Goal: Task Accomplishment & Management: Use online tool/utility

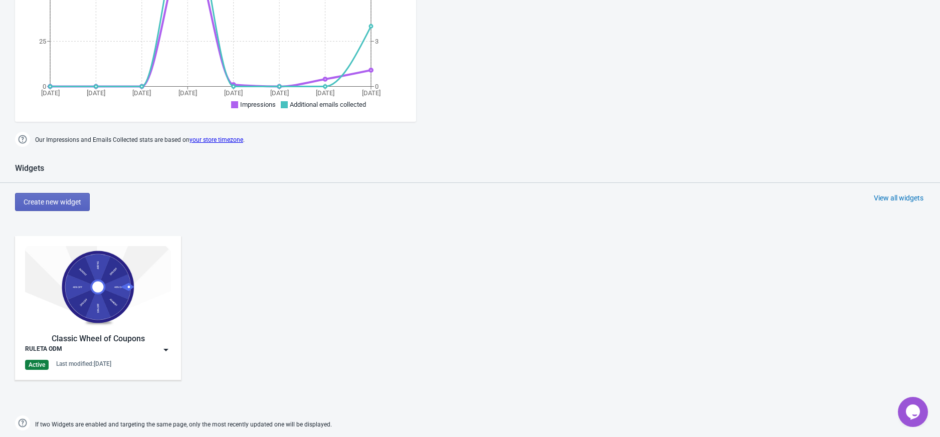
scroll to position [344, 0]
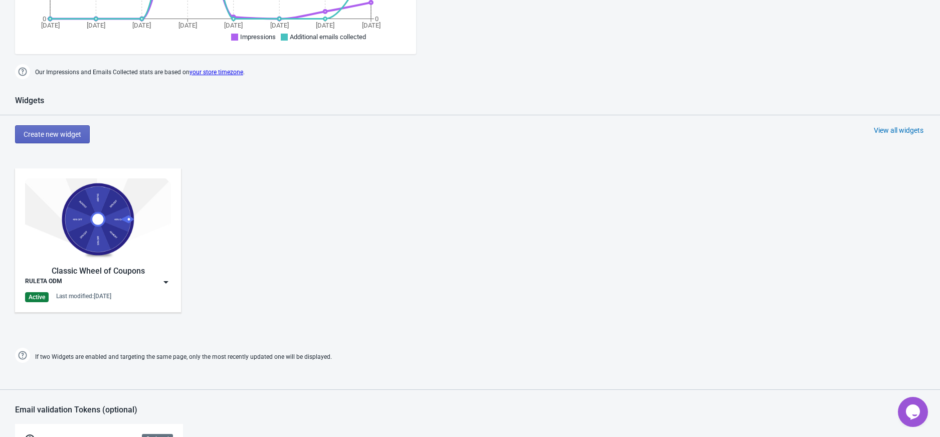
click at [162, 282] on img at bounding box center [166, 282] width 10 height 10
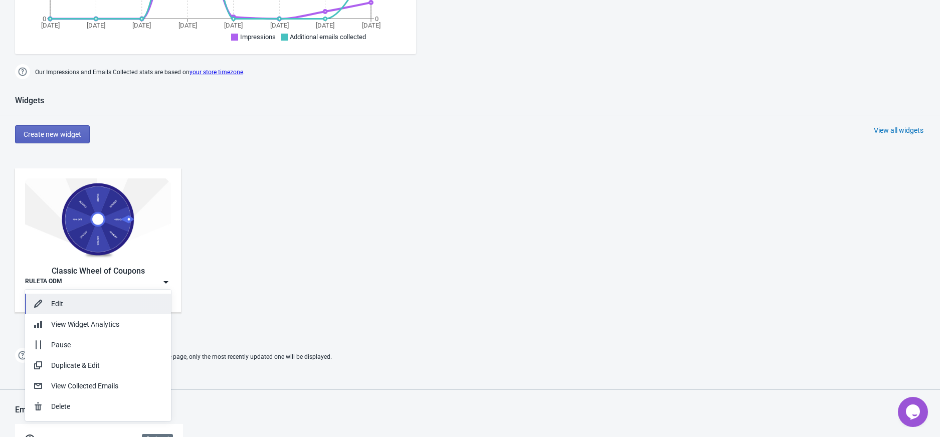
click at [133, 306] on div "Edit" at bounding box center [107, 304] width 112 height 11
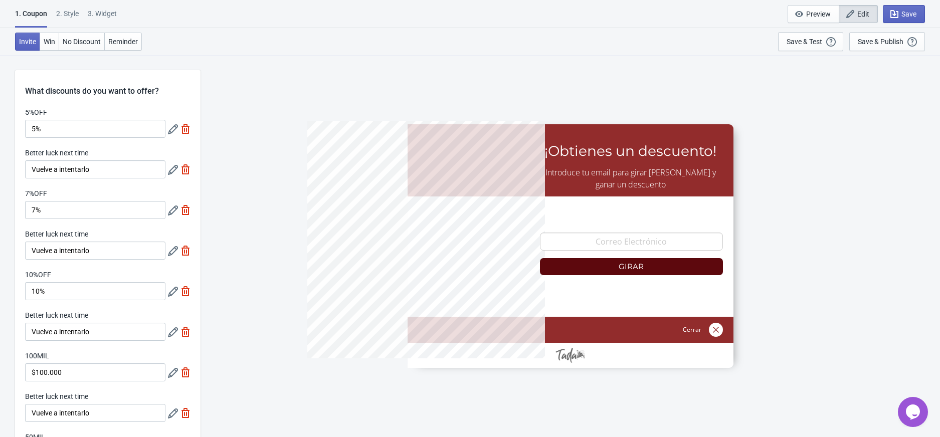
click at [174, 170] on icon at bounding box center [173, 170] width 10 height 10
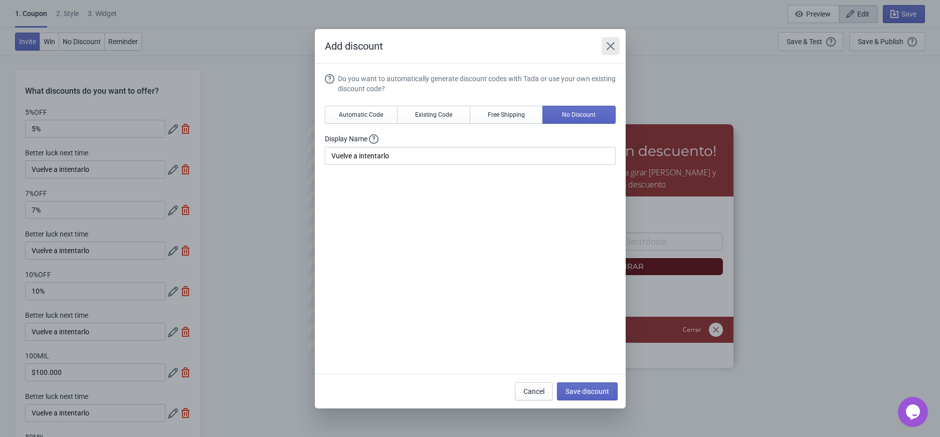
click at [609, 46] on icon "Close" at bounding box center [611, 46] width 10 height 10
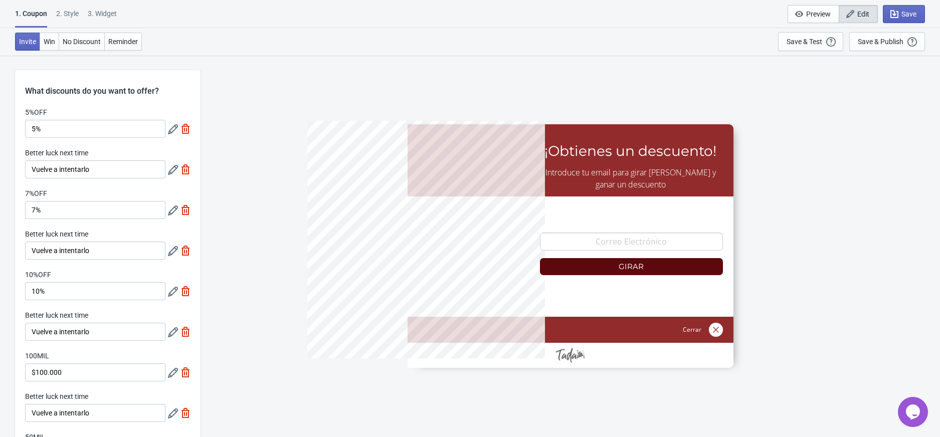
click at [168, 132] on icon at bounding box center [173, 129] width 10 height 10
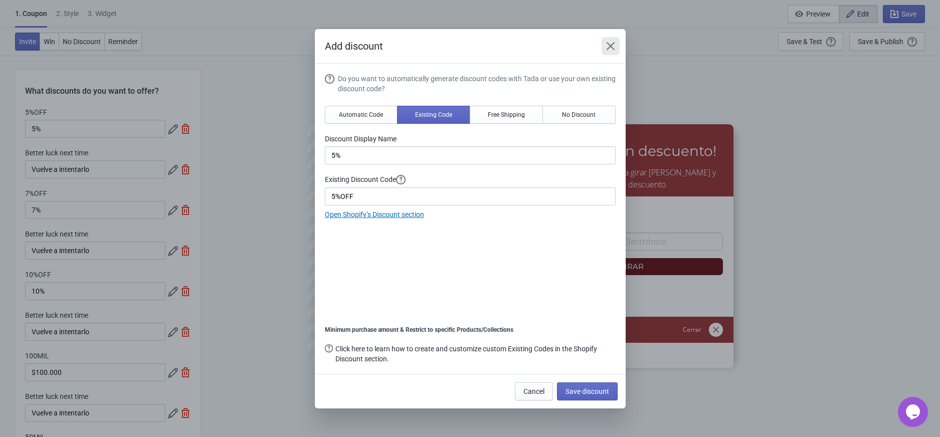
click at [611, 49] on icon "Close" at bounding box center [611, 46] width 10 height 10
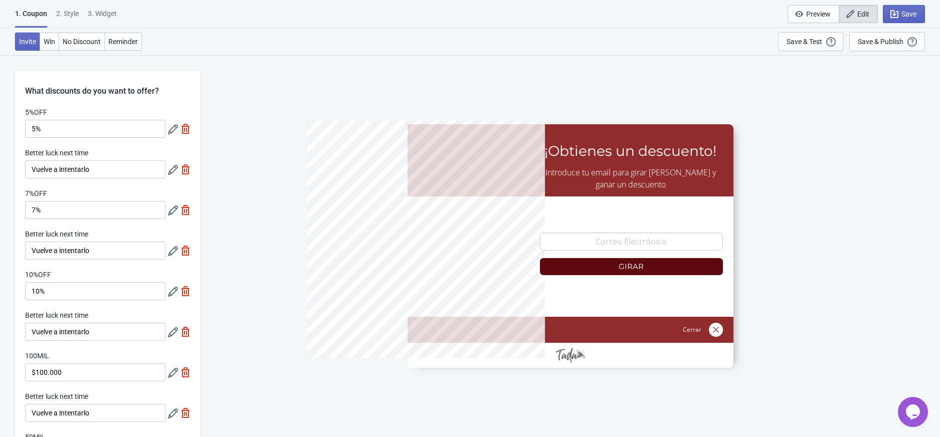
click at [171, 209] on icon at bounding box center [173, 211] width 10 height 10
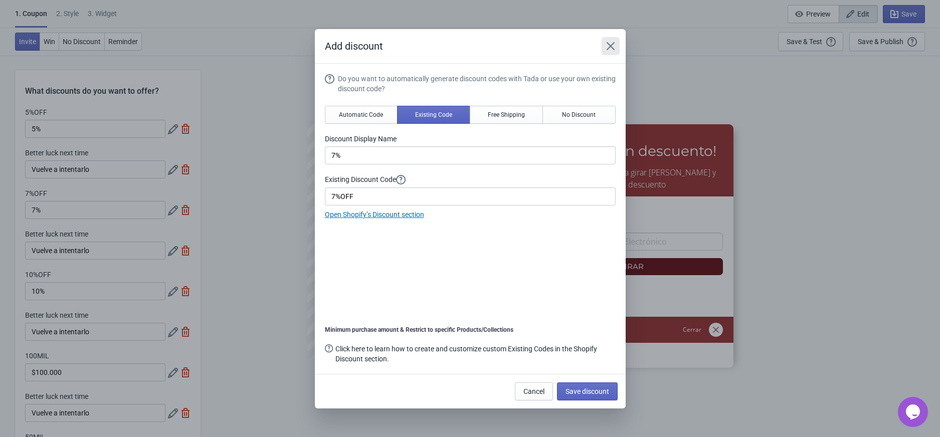
click at [612, 45] on icon "Close" at bounding box center [611, 46] width 10 height 10
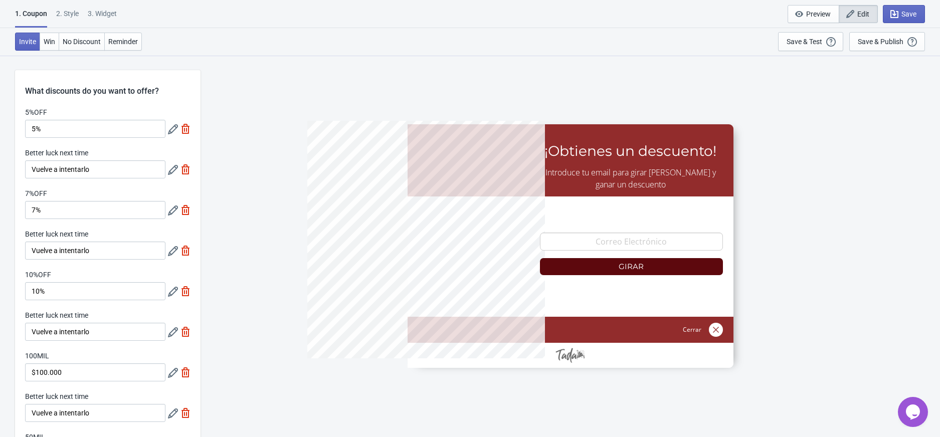
click at [172, 251] on icon at bounding box center [173, 251] width 10 height 10
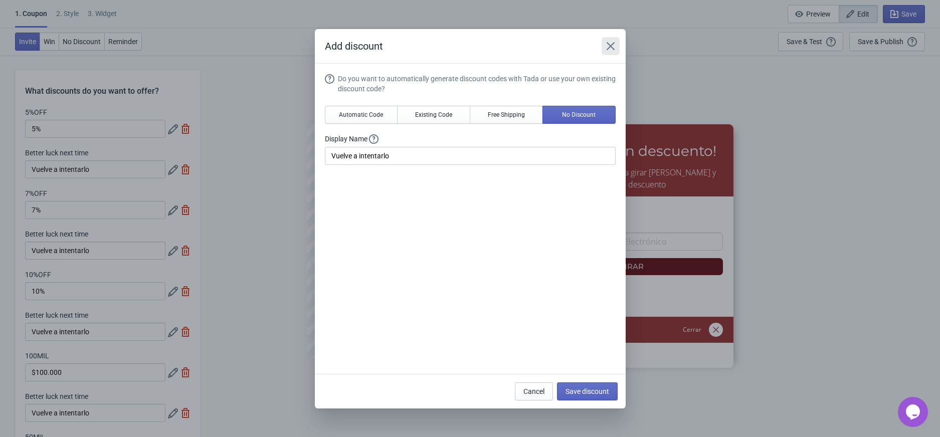
click at [606, 49] on icon "Close" at bounding box center [611, 46] width 10 height 10
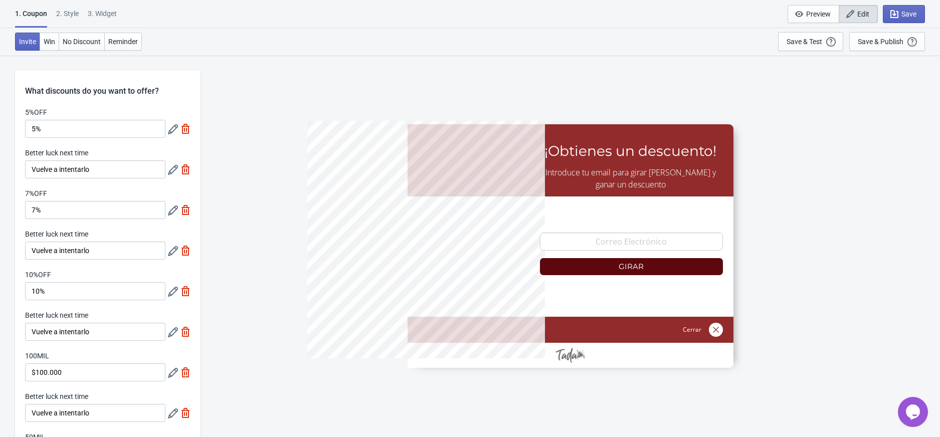
click at [168, 293] on icon at bounding box center [173, 292] width 10 height 10
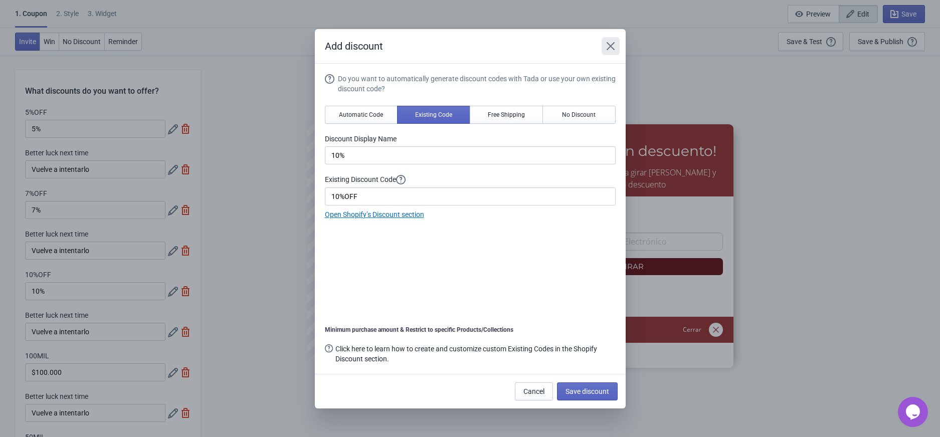
click at [614, 46] on icon "Close" at bounding box center [611, 46] width 10 height 10
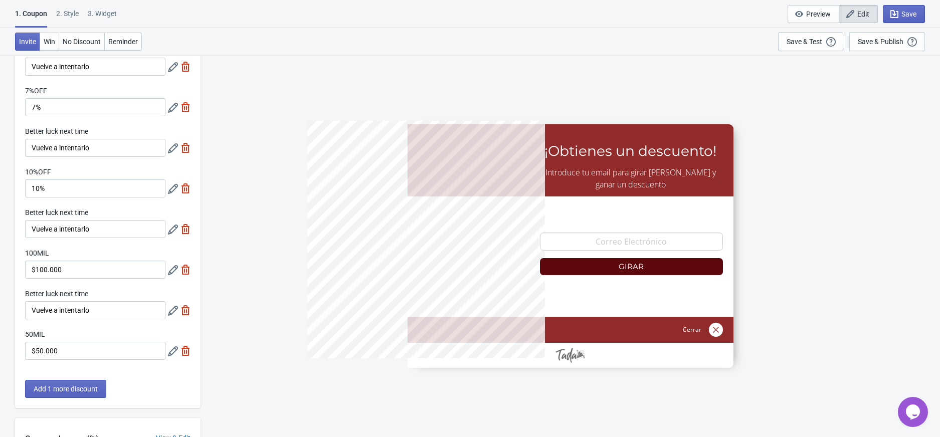
scroll to position [133, 0]
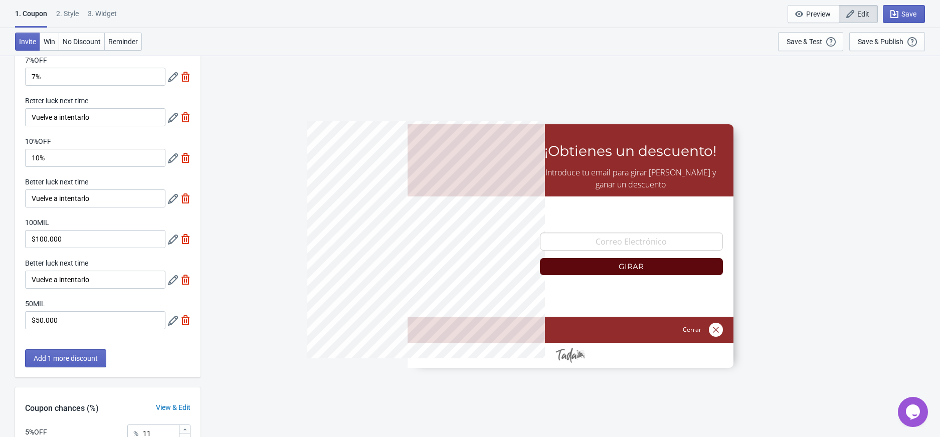
click at [173, 201] on icon at bounding box center [173, 199] width 10 height 10
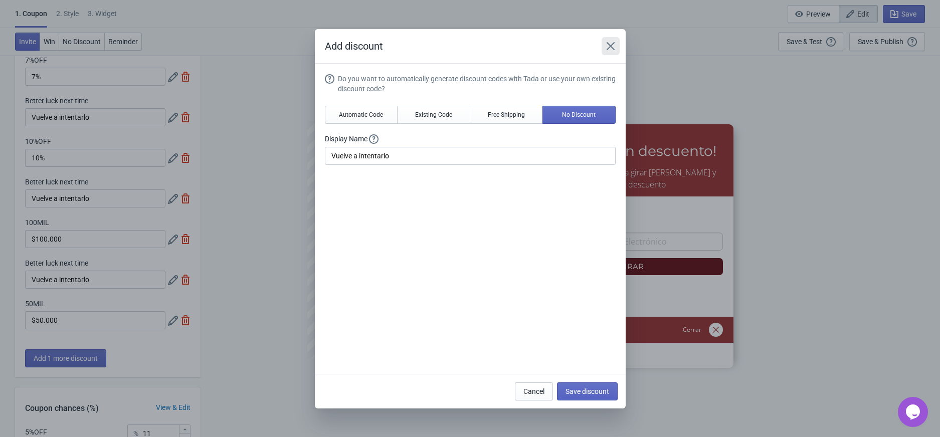
click at [613, 48] on icon "Close" at bounding box center [611, 46] width 10 height 10
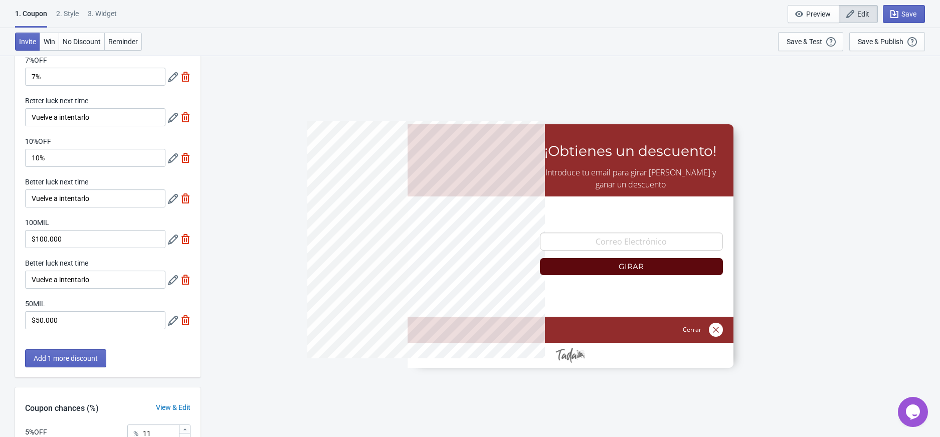
click at [172, 279] on icon at bounding box center [173, 280] width 10 height 10
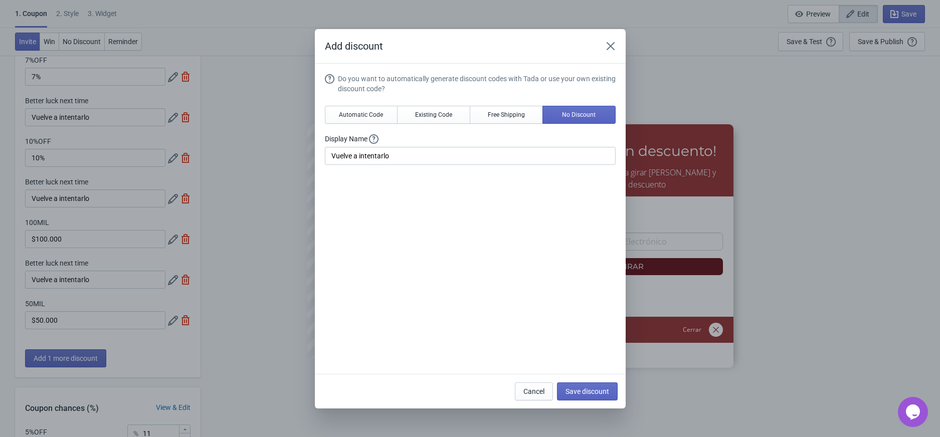
scroll to position [0, 0]
drag, startPoint x: 617, startPoint y: 48, endPoint x: 599, endPoint y: 53, distance: 18.7
click at [616, 48] on button "Close" at bounding box center [611, 46] width 18 height 18
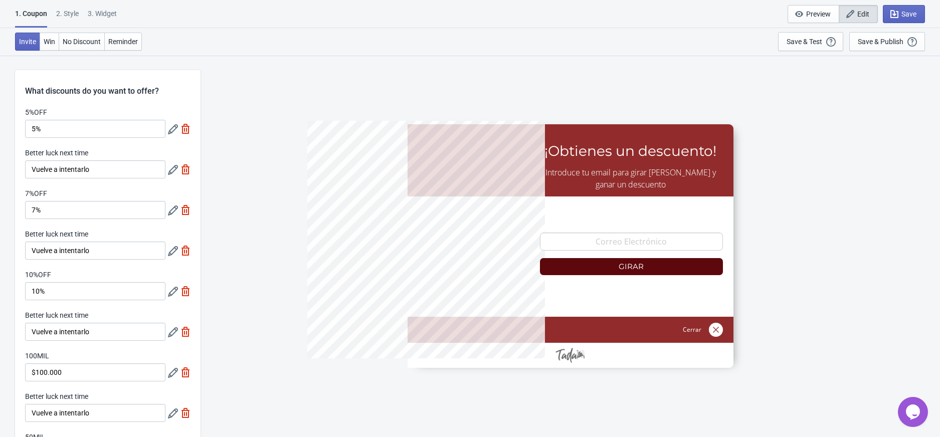
scroll to position [133, 0]
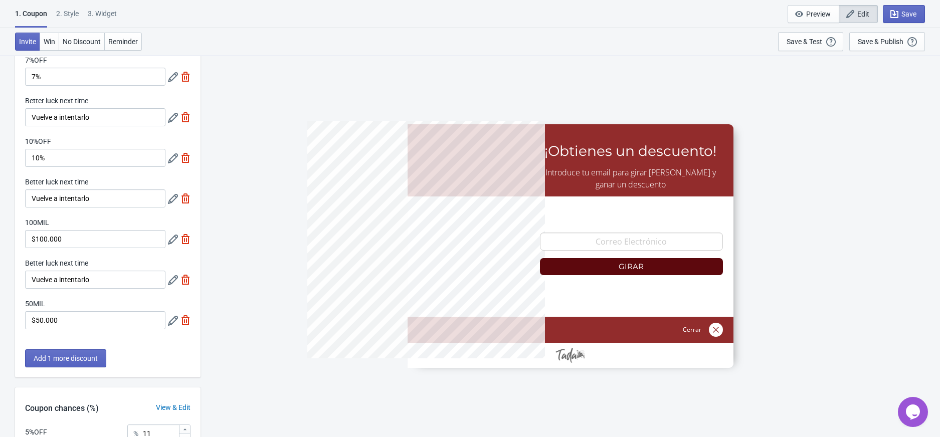
click at [168, 319] on icon at bounding box center [173, 321] width 10 height 10
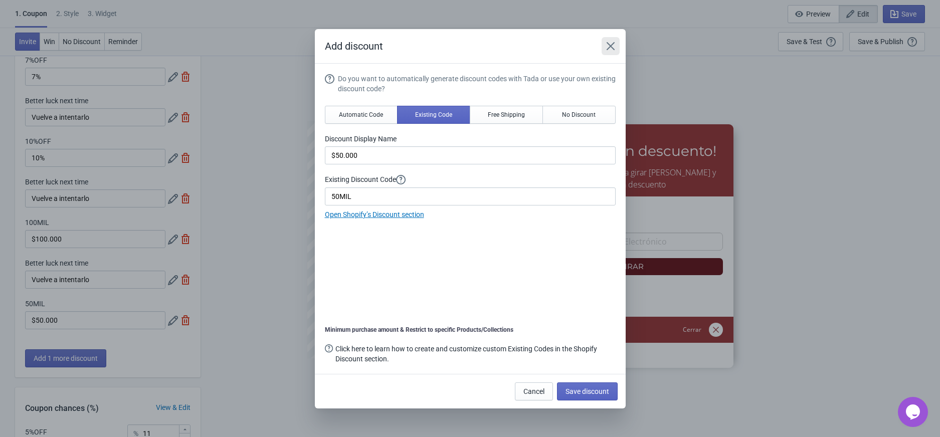
drag, startPoint x: 614, startPoint y: 50, endPoint x: 460, endPoint y: 133, distance: 174.7
click at [614, 50] on icon "Close" at bounding box center [611, 46] width 10 height 10
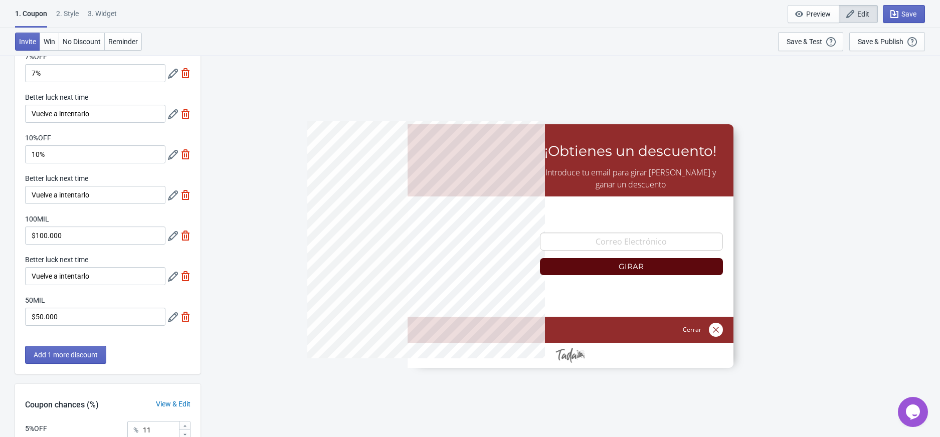
scroll to position [82, 0]
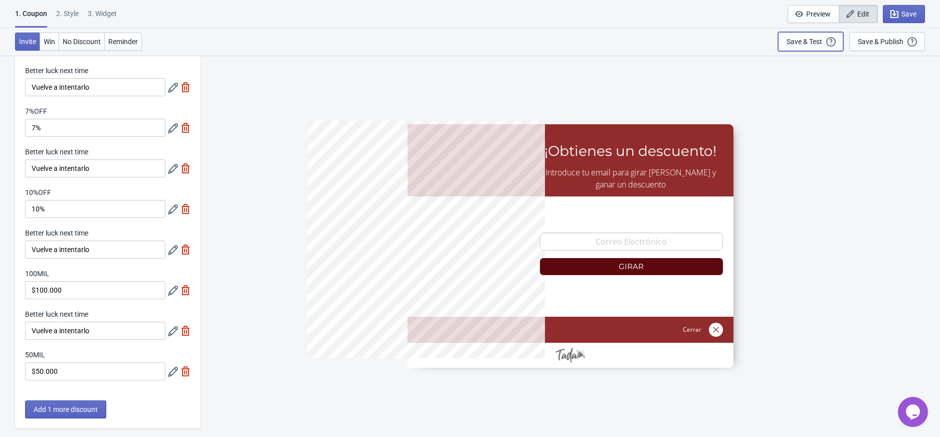
drag, startPoint x: 813, startPoint y: 39, endPoint x: 766, endPoint y: 71, distance: 57.0
click at [813, 39] on div "Save & Test" at bounding box center [805, 42] width 36 height 8
click at [793, 42] on div "Save & Test" at bounding box center [805, 42] width 36 height 8
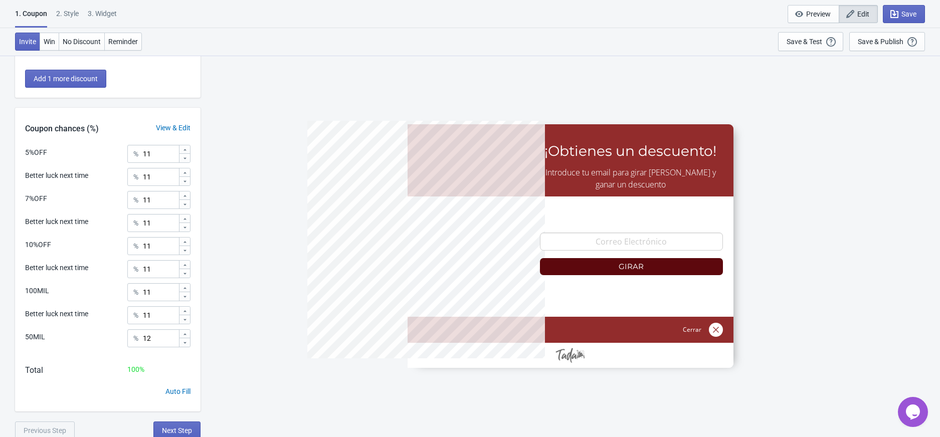
scroll to position [417, 0]
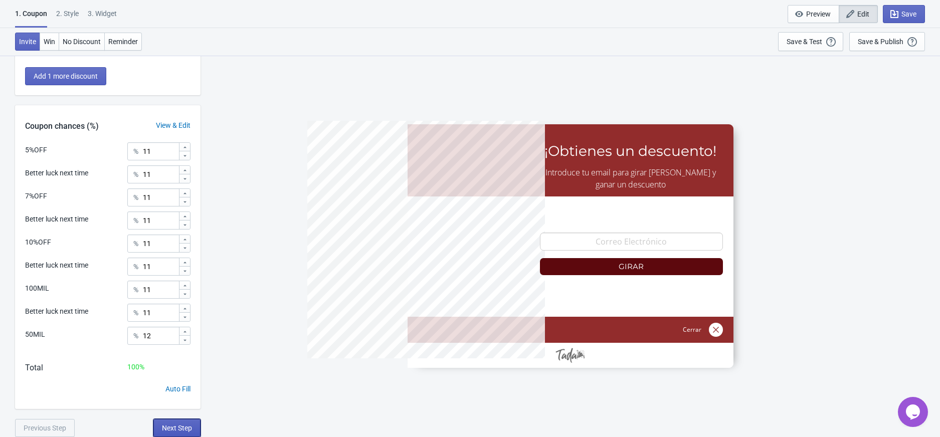
click at [164, 424] on span "Next Step" at bounding box center [177, 428] width 30 height 8
click at [188, 425] on span "Next Step" at bounding box center [177, 428] width 30 height 8
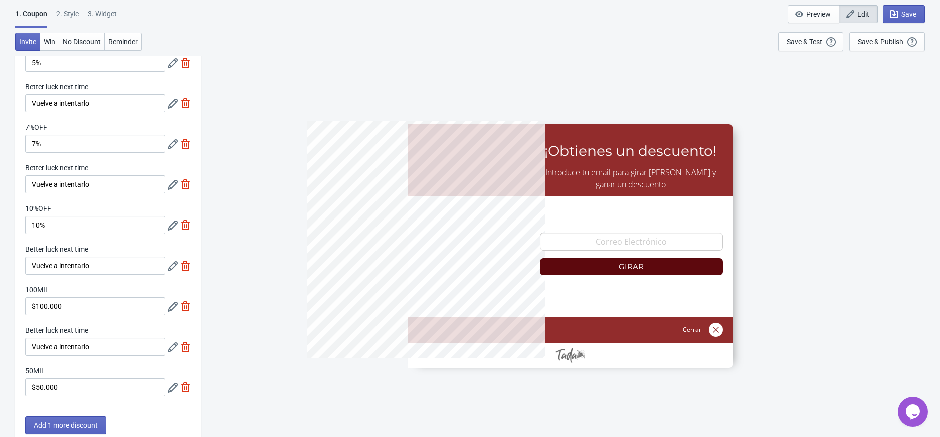
scroll to position [0, 0]
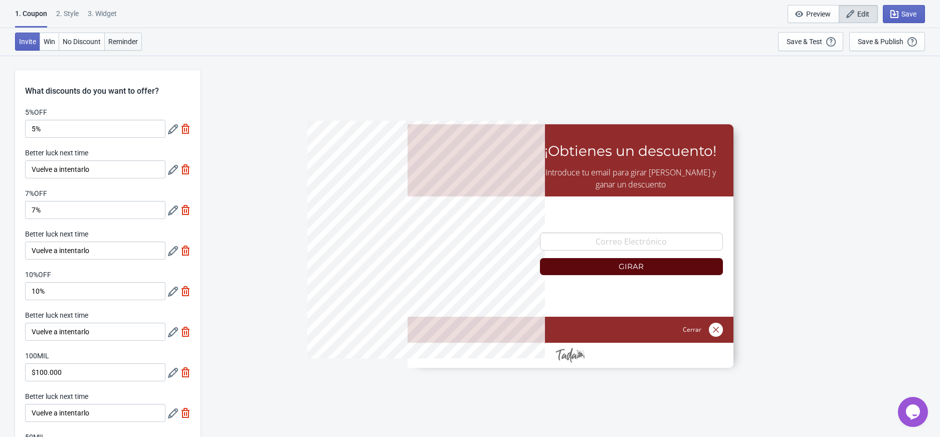
click at [129, 43] on span "Reminder" at bounding box center [123, 42] width 30 height 8
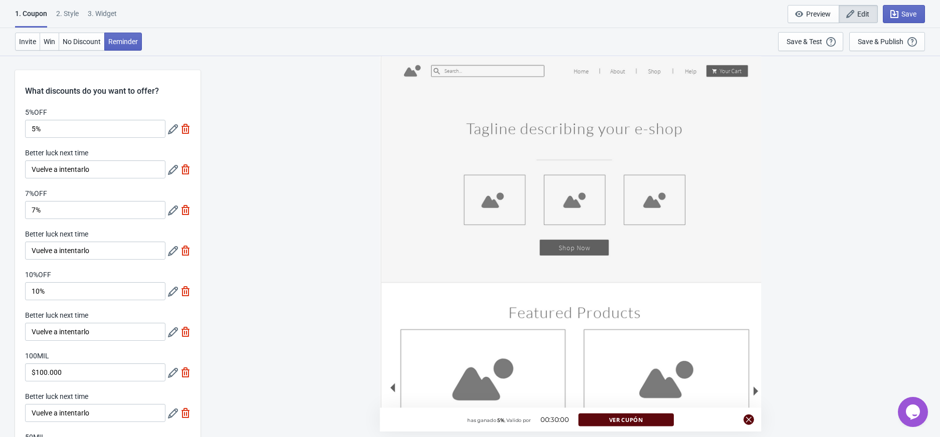
click at [101, 14] on div "3. Widget" at bounding box center [102, 18] width 29 height 18
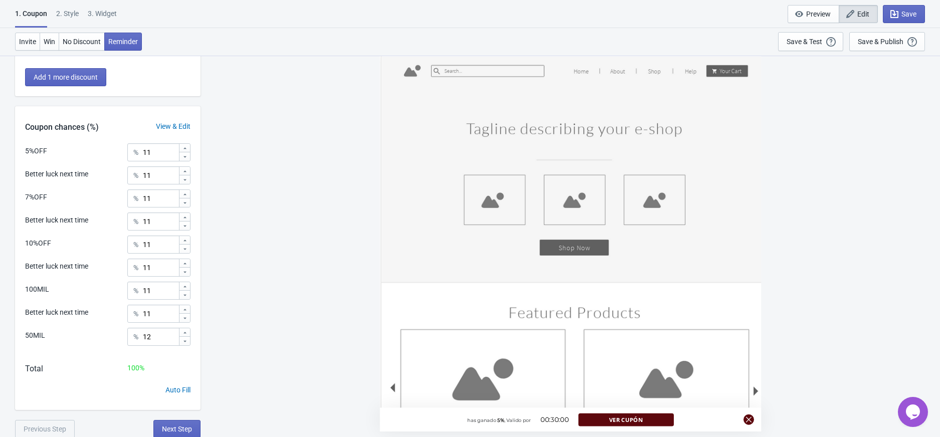
scroll to position [417, 0]
click at [177, 424] on span "Next Step" at bounding box center [177, 428] width 30 height 8
click at [804, 39] on div "Save & Test" at bounding box center [805, 42] width 36 height 8
click at [813, 15] on span "Preview" at bounding box center [818, 14] width 25 height 8
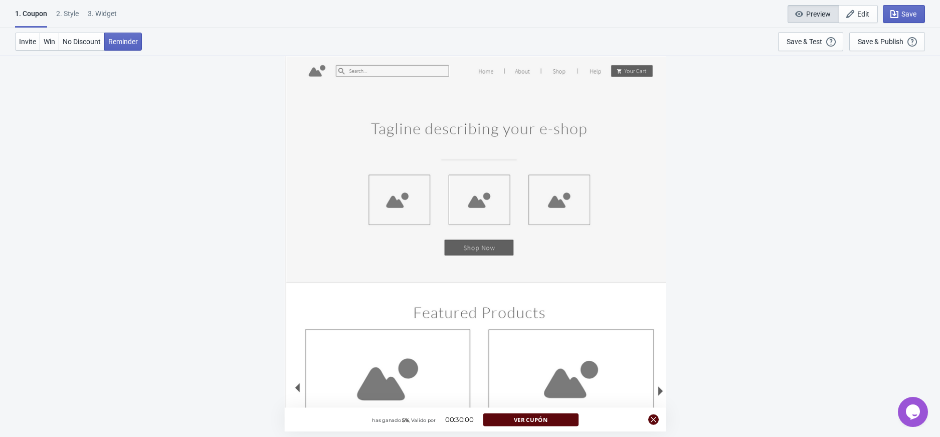
click at [655, 416] on div at bounding box center [653, 420] width 11 height 11
click at [88, 43] on span "No Discount" at bounding box center [82, 42] width 38 height 8
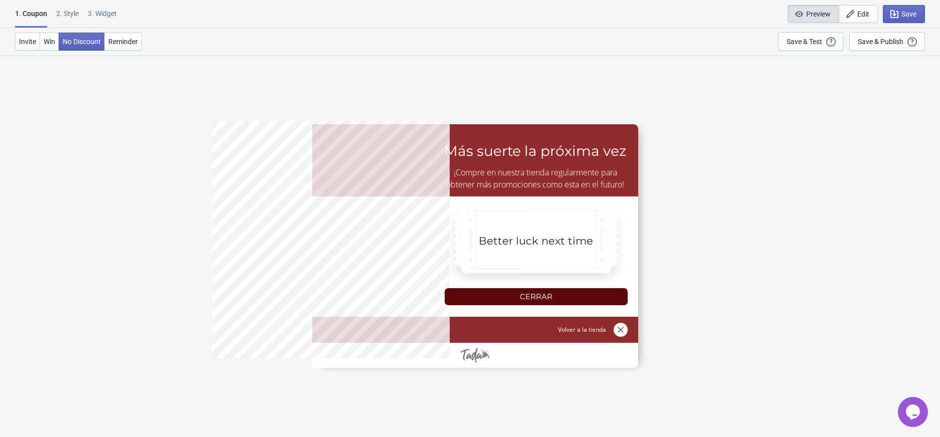
click at [62, 12] on div "2 . Style" at bounding box center [67, 18] width 23 height 18
click at [103, 15] on div "3. Widget" at bounding box center [102, 18] width 29 height 18
click at [825, 39] on div "Save & Test Open a Widget Preview of your site so that you can try it out. It w…" at bounding box center [811, 41] width 48 height 11
drag, startPoint x: 635, startPoint y: 11, endPoint x: 596, endPoint y: 11, distance: 39.1
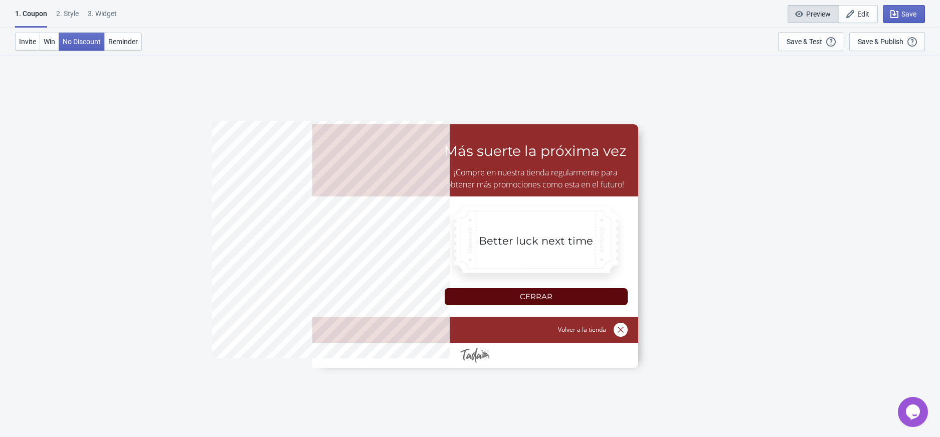
click at [635, 10] on div "1. Coupon 2 . Style 3. Widget 1. Coupon 2 . Style 3. Widget Save and Exit Previ…" at bounding box center [470, 14] width 940 height 28
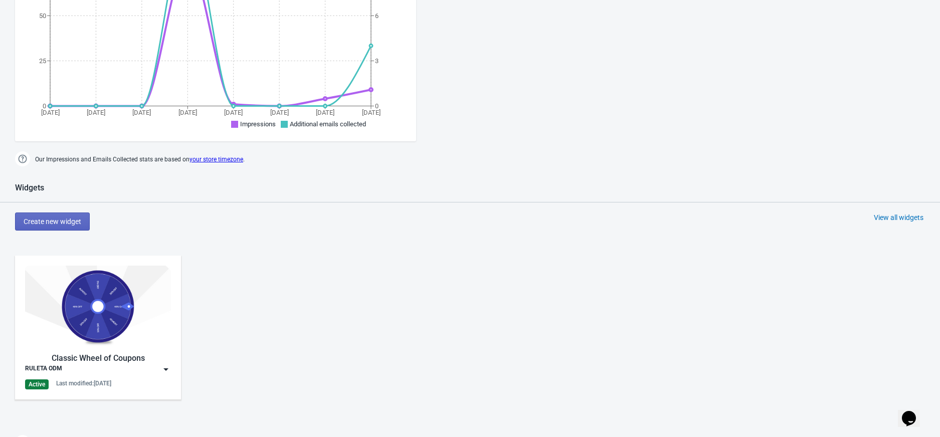
scroll to position [401, 0]
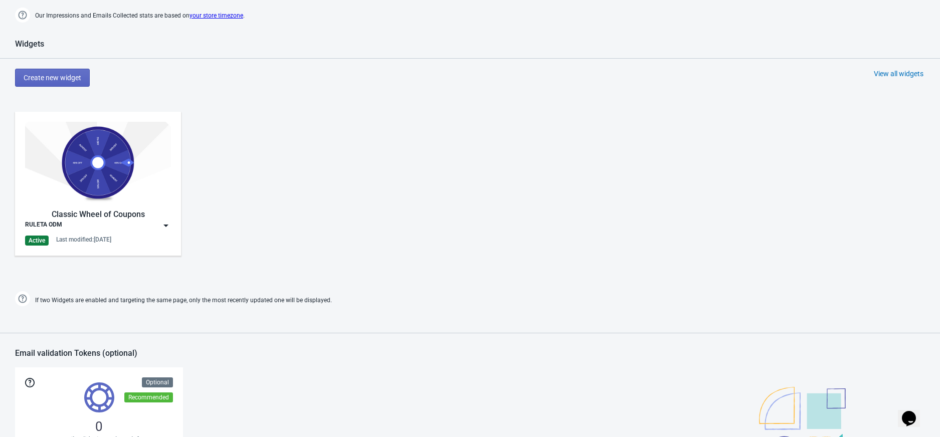
click at [165, 228] on img at bounding box center [166, 226] width 10 height 10
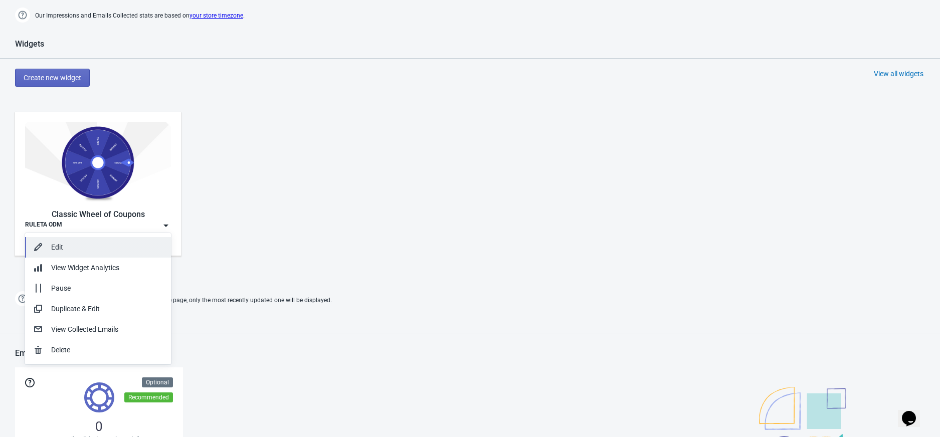
click at [104, 239] on button "Edit" at bounding box center [98, 247] width 146 height 21
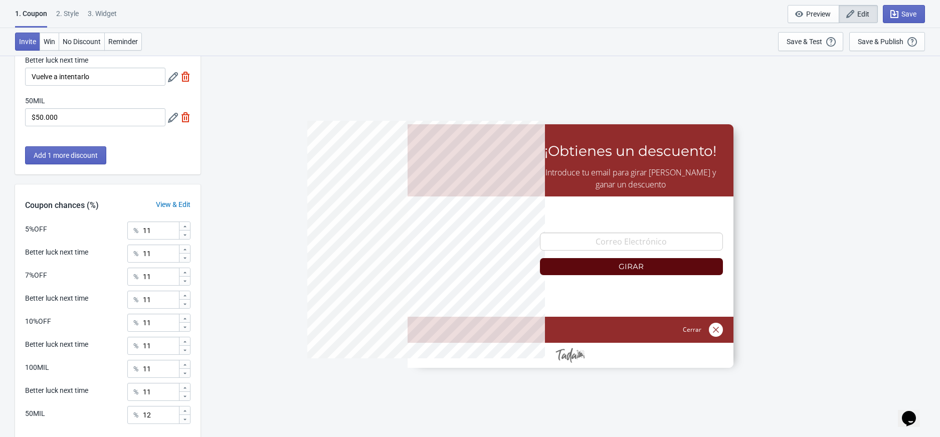
scroll to position [417, 0]
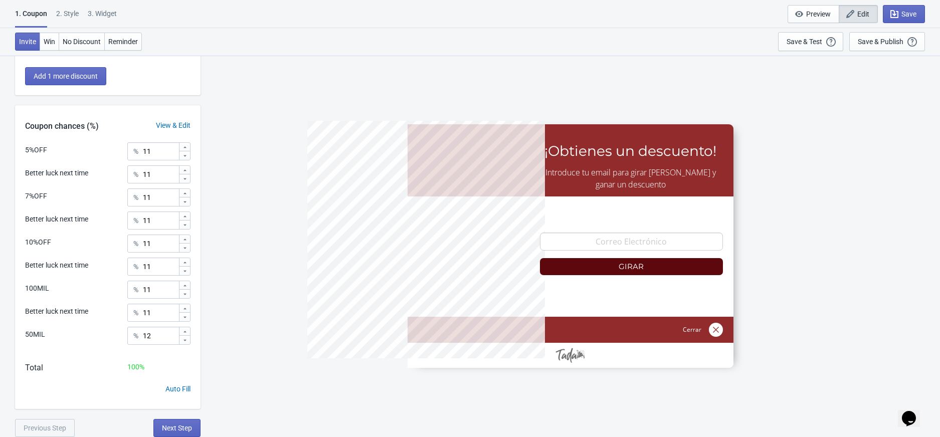
click at [98, 12] on div "3. Widget" at bounding box center [102, 18] width 29 height 18
click at [104, 14] on div "3. Widget" at bounding box center [102, 18] width 29 height 18
select select "1"
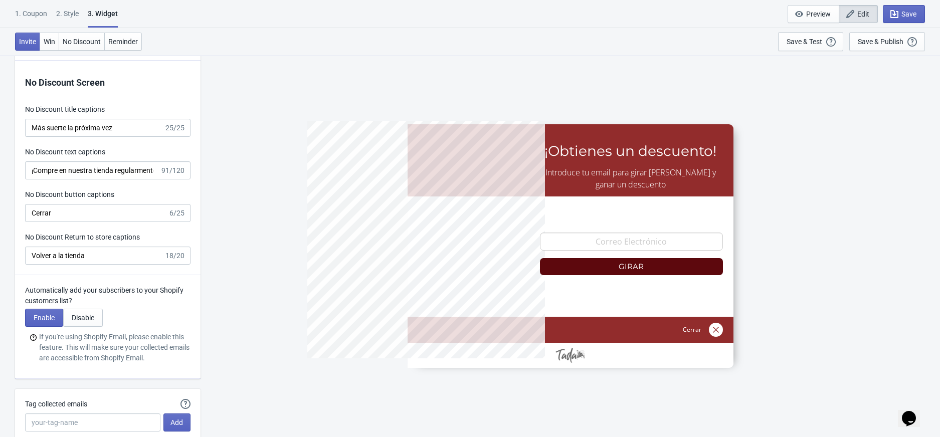
scroll to position [2233, 0]
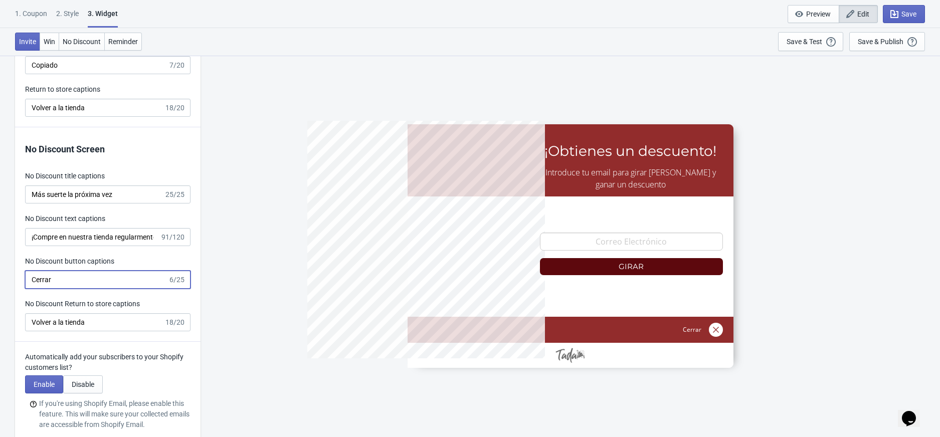
click at [75, 279] on input "Cerrar" at bounding box center [96, 280] width 143 height 18
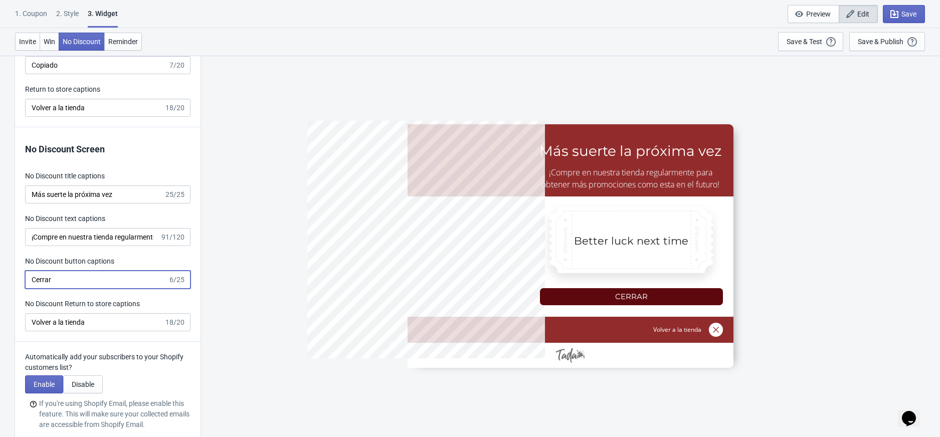
type input "5%OFF"
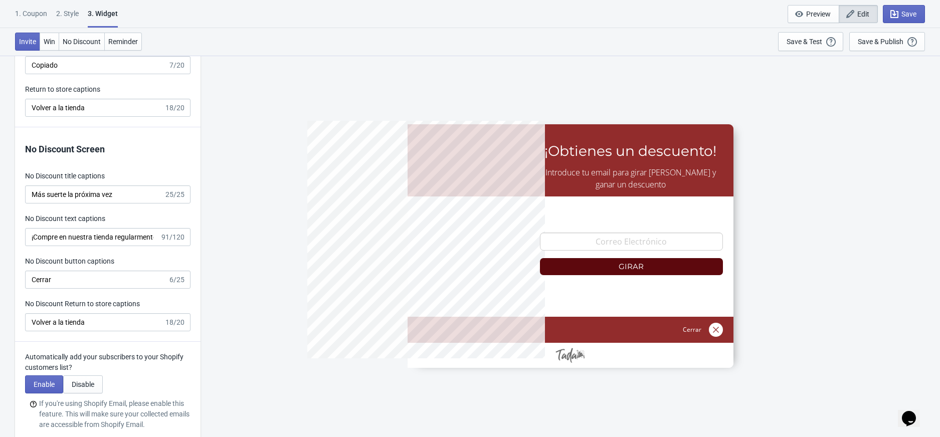
click at [33, 12] on div "1. Coupon" at bounding box center [31, 18] width 32 height 18
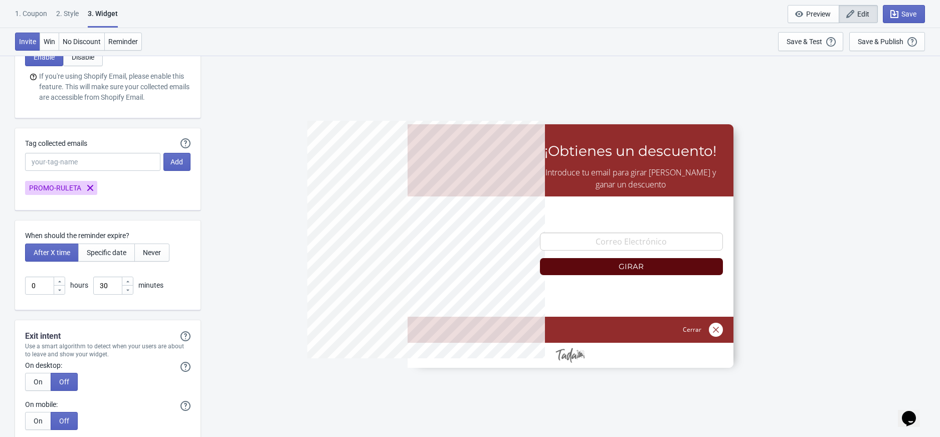
scroll to position [2567, 0]
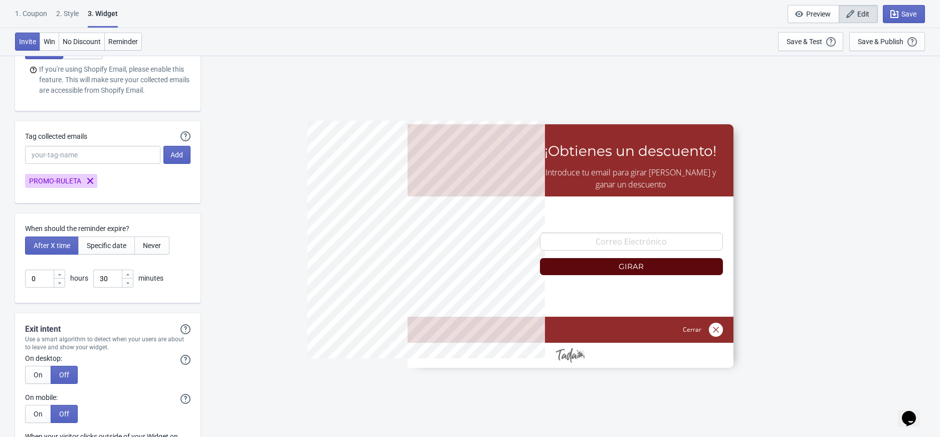
drag, startPoint x: 61, startPoint y: 8, endPoint x: 64, endPoint y: 12, distance: 5.4
click at [61, 8] on div "1. Coupon 2 . Style 3. Widget 1. Coupon 2 . Style 3. Widget Save and Exit Previ…" at bounding box center [470, 14] width 940 height 28
click at [65, 14] on div "2 . Style" at bounding box center [67, 18] width 23 height 18
click at [29, 10] on div "1. Coupon" at bounding box center [31, 18] width 32 height 18
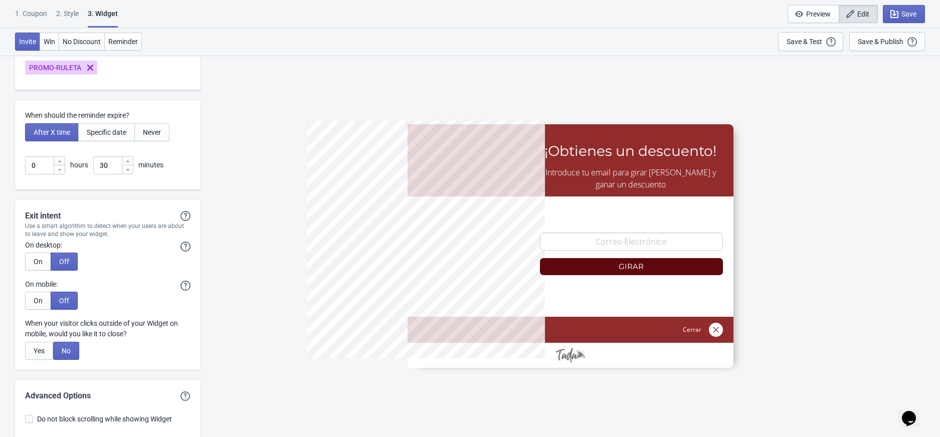
scroll to position [2767, 0]
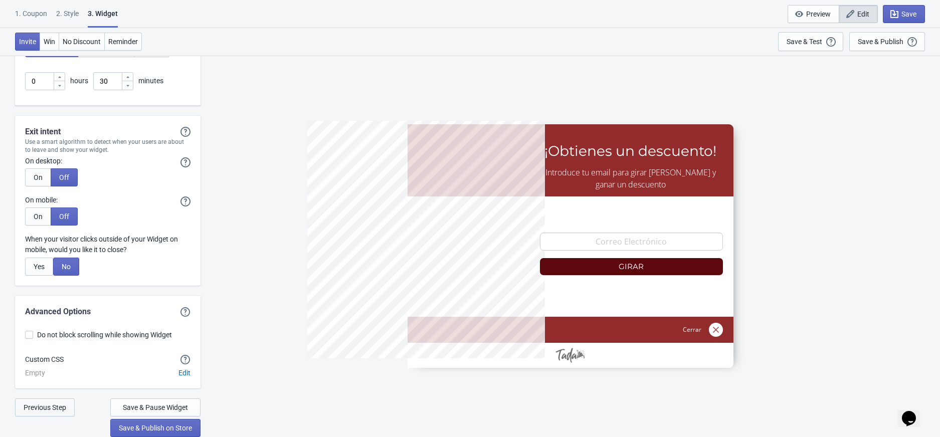
click at [66, 409] on span "Previous Step" at bounding box center [45, 408] width 43 height 8
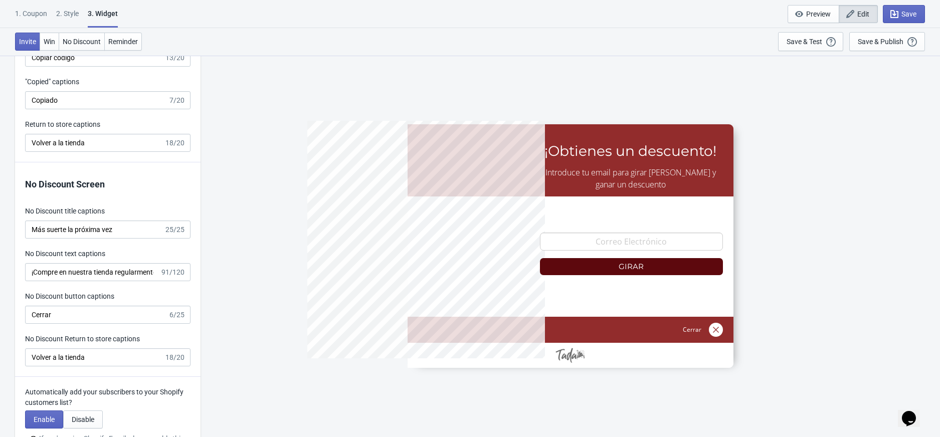
scroll to position [2166, 0]
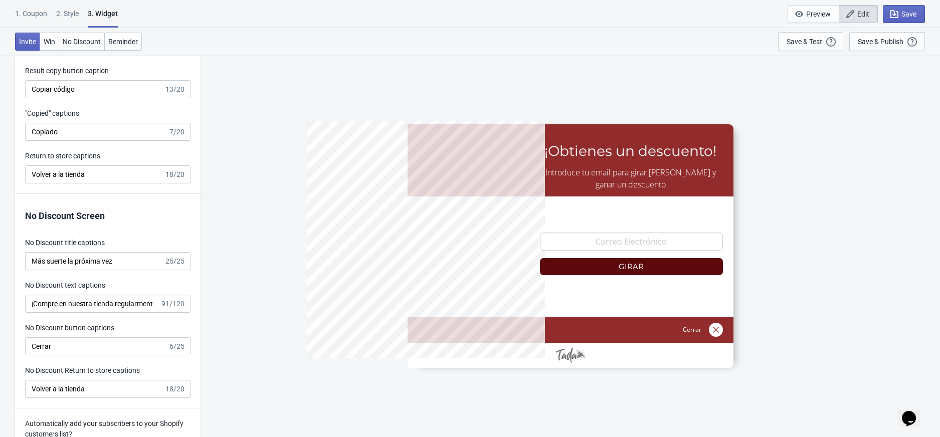
click at [30, 9] on div "1. Coupon" at bounding box center [31, 18] width 32 height 18
click at [69, 10] on div "2 . Style" at bounding box center [67, 18] width 23 height 18
click at [86, 12] on div "1. Coupon 2 . Style 3. Widget" at bounding box center [68, 18] width 107 height 19
drag, startPoint x: 64, startPoint y: 17, endPoint x: 29, endPoint y: 10, distance: 36.2
click at [64, 17] on div "2 . Style" at bounding box center [67, 18] width 23 height 18
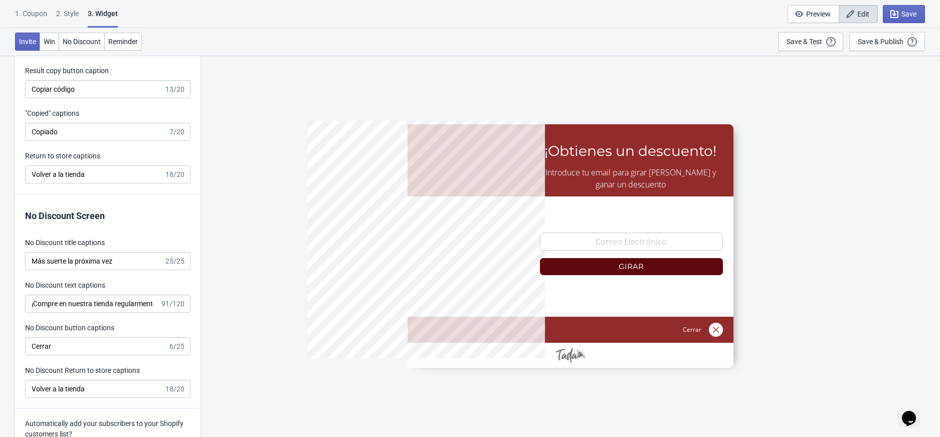
click at [29, 9] on div "1. Coupon" at bounding box center [31, 18] width 32 height 18
click at [232, 127] on div "5%OFF ¡Obtienes un descuento! Introduce tu email para girar la rueda y ganar un…" at bounding box center [570, 246] width 729 height 382
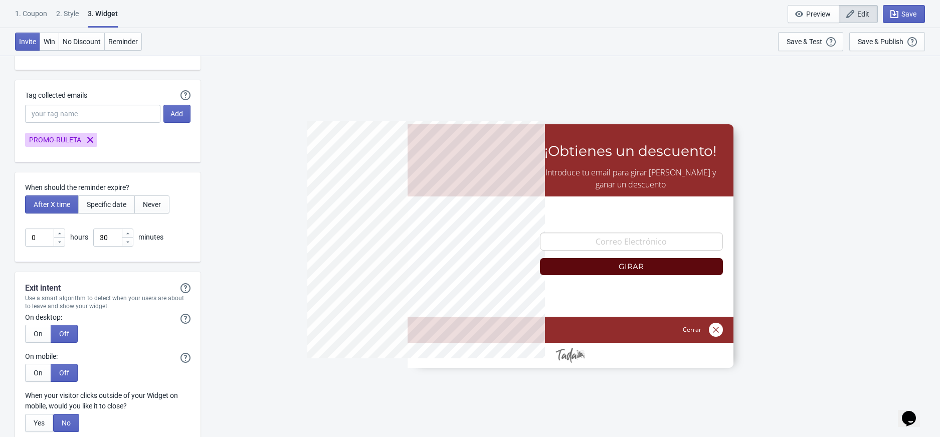
scroll to position [2767, 0]
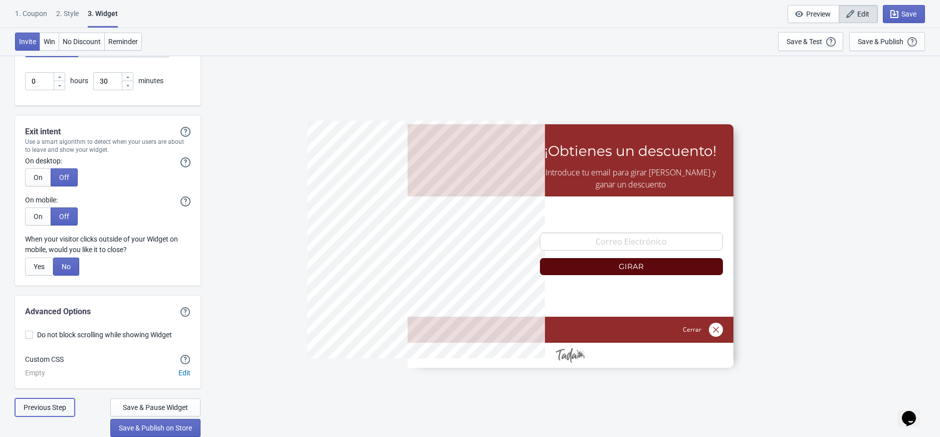
click at [51, 412] on button "Previous Step" at bounding box center [45, 408] width 60 height 18
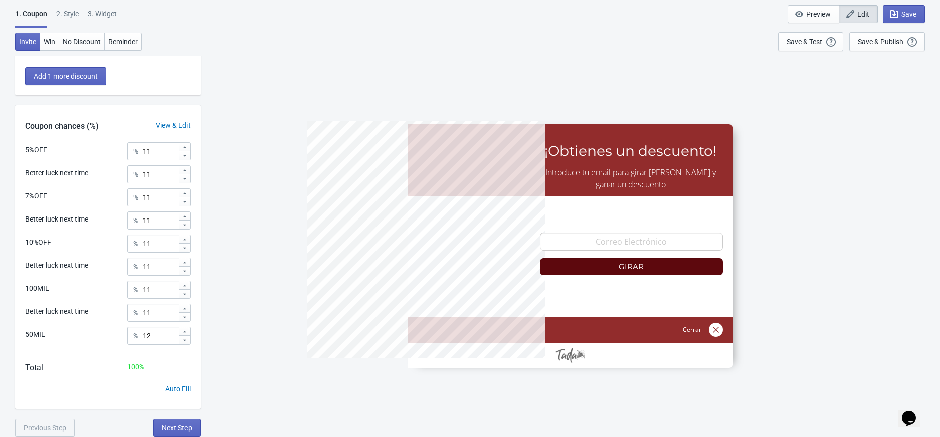
scroll to position [0, 0]
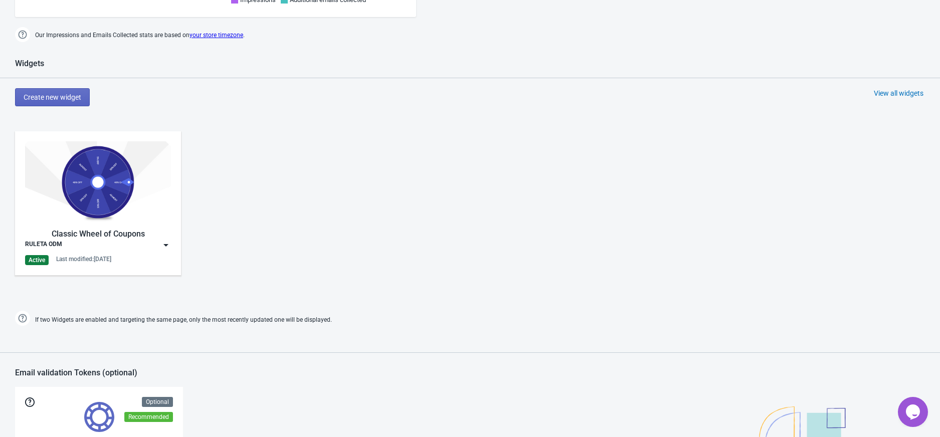
scroll to position [411, 0]
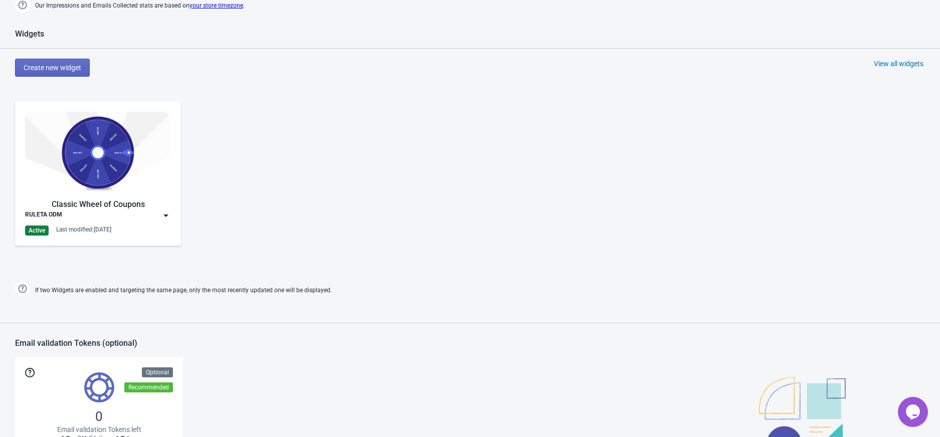
click at [169, 215] on img at bounding box center [166, 216] width 10 height 10
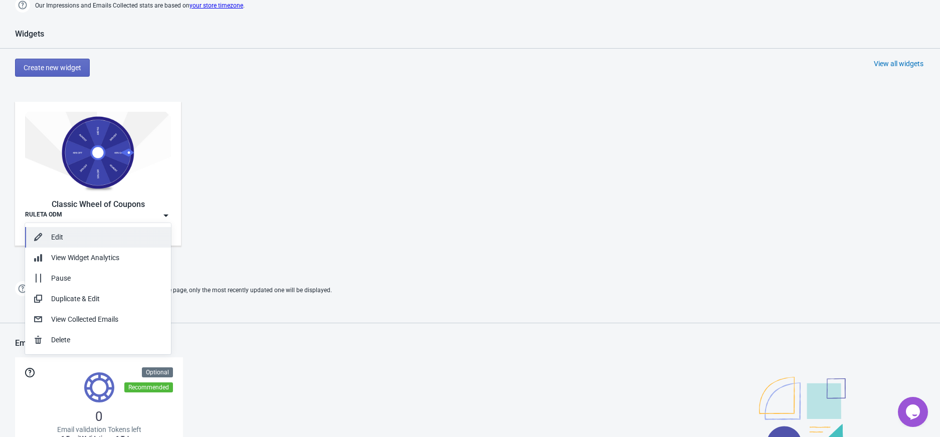
click at [128, 235] on div "Edit" at bounding box center [107, 237] width 112 height 11
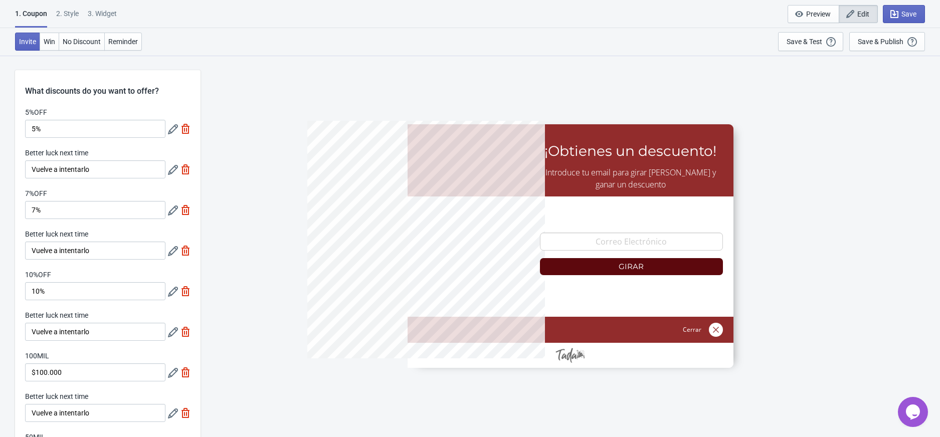
click at [106, 18] on div "3. Widget" at bounding box center [102, 18] width 29 height 18
select select "1"
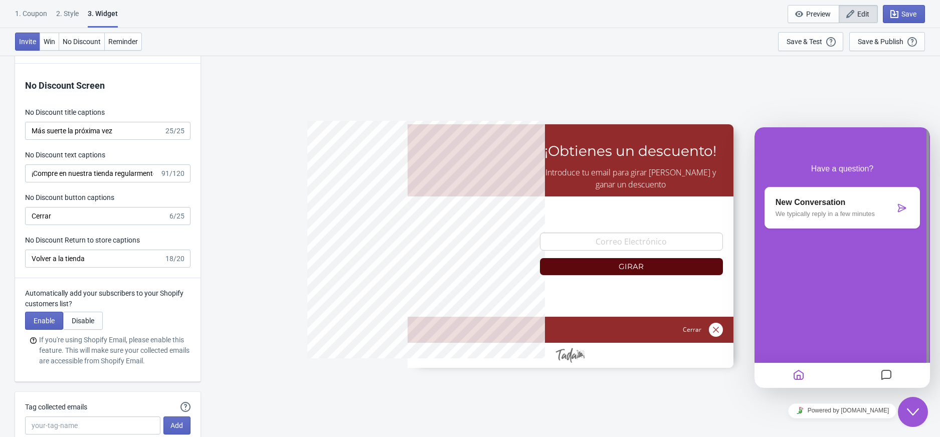
scroll to position [2273, 0]
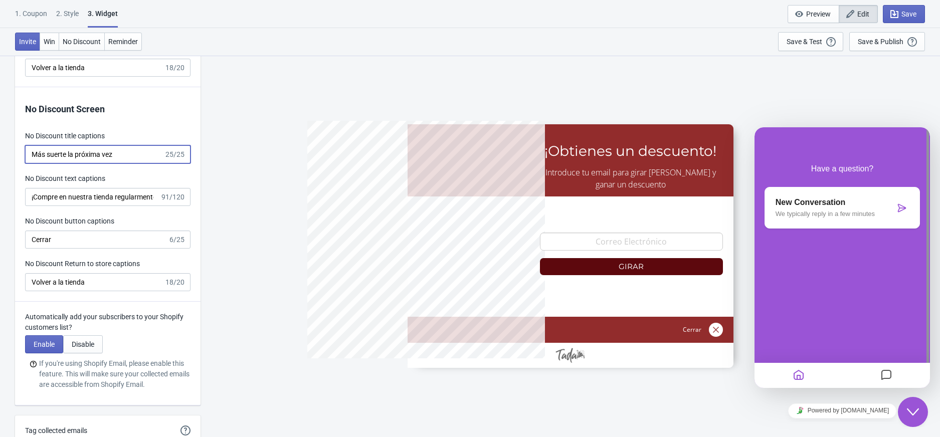
click at [104, 157] on input "Más suerte la próxima vez" at bounding box center [94, 154] width 139 height 18
type input "5%OFF"
click at [901, 78] on div "5%OFF ¡Obtienes un descuento! Introduce tu email para girar la rueda y ganar un…" at bounding box center [570, 246] width 729 height 382
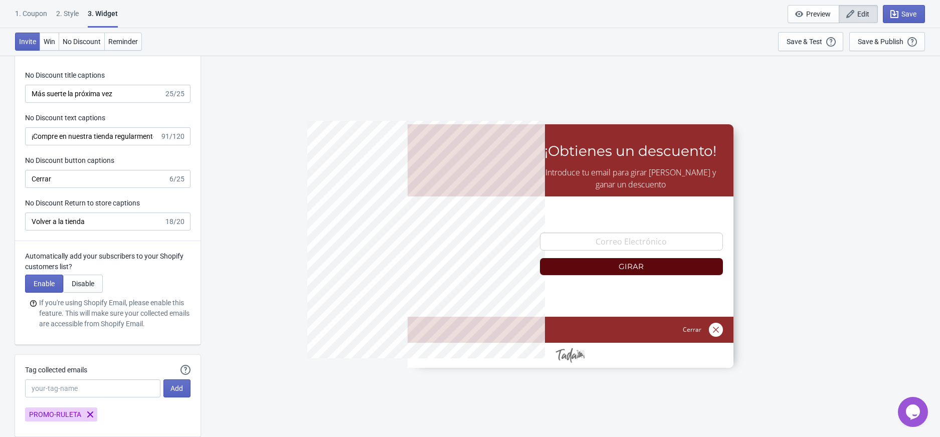
scroll to position [2339, 0]
